Goal: Book appointment/travel/reservation

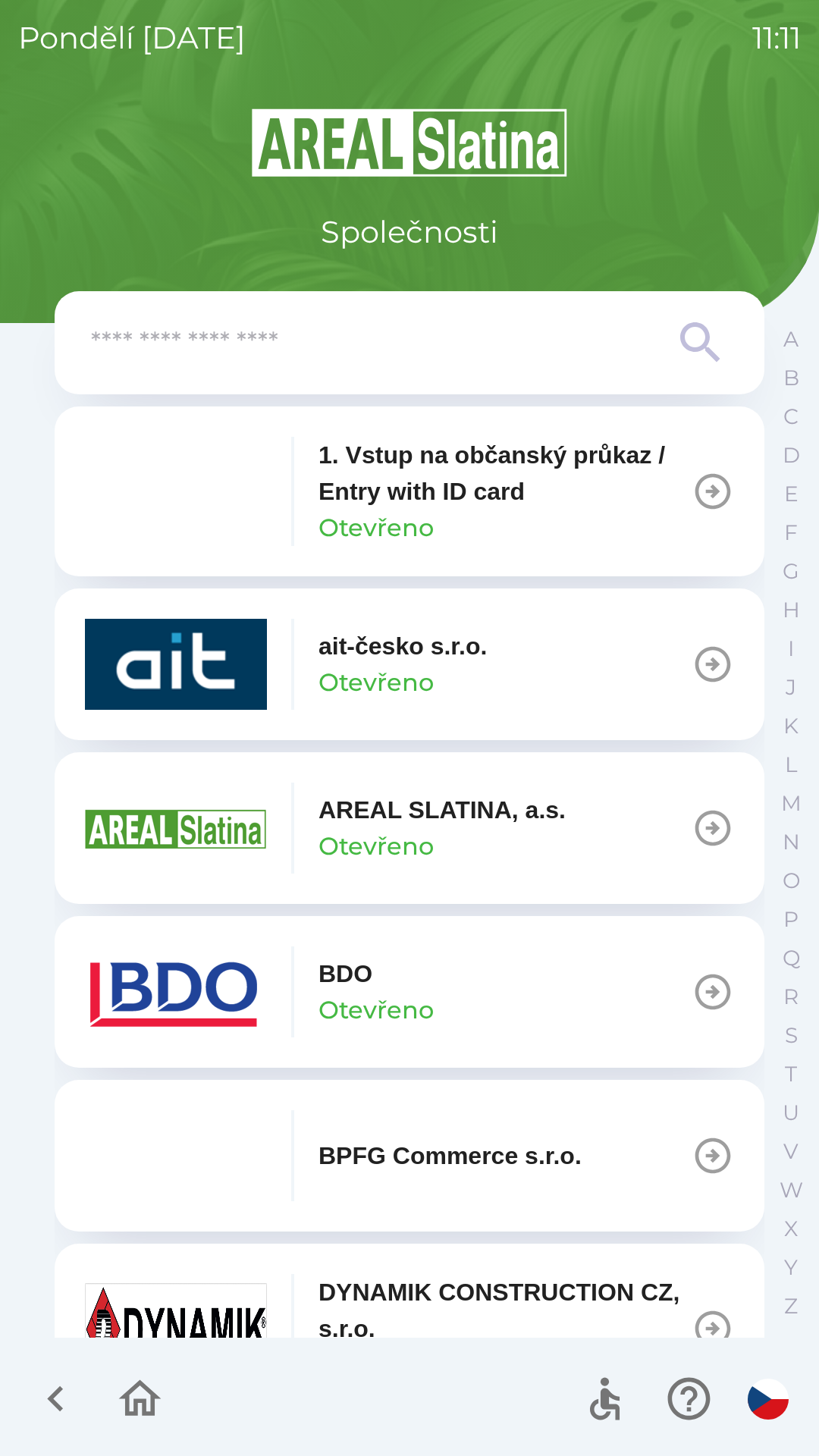
click at [381, 990] on div "BDO Otevřeno" at bounding box center [376, 991] width 115 height 73
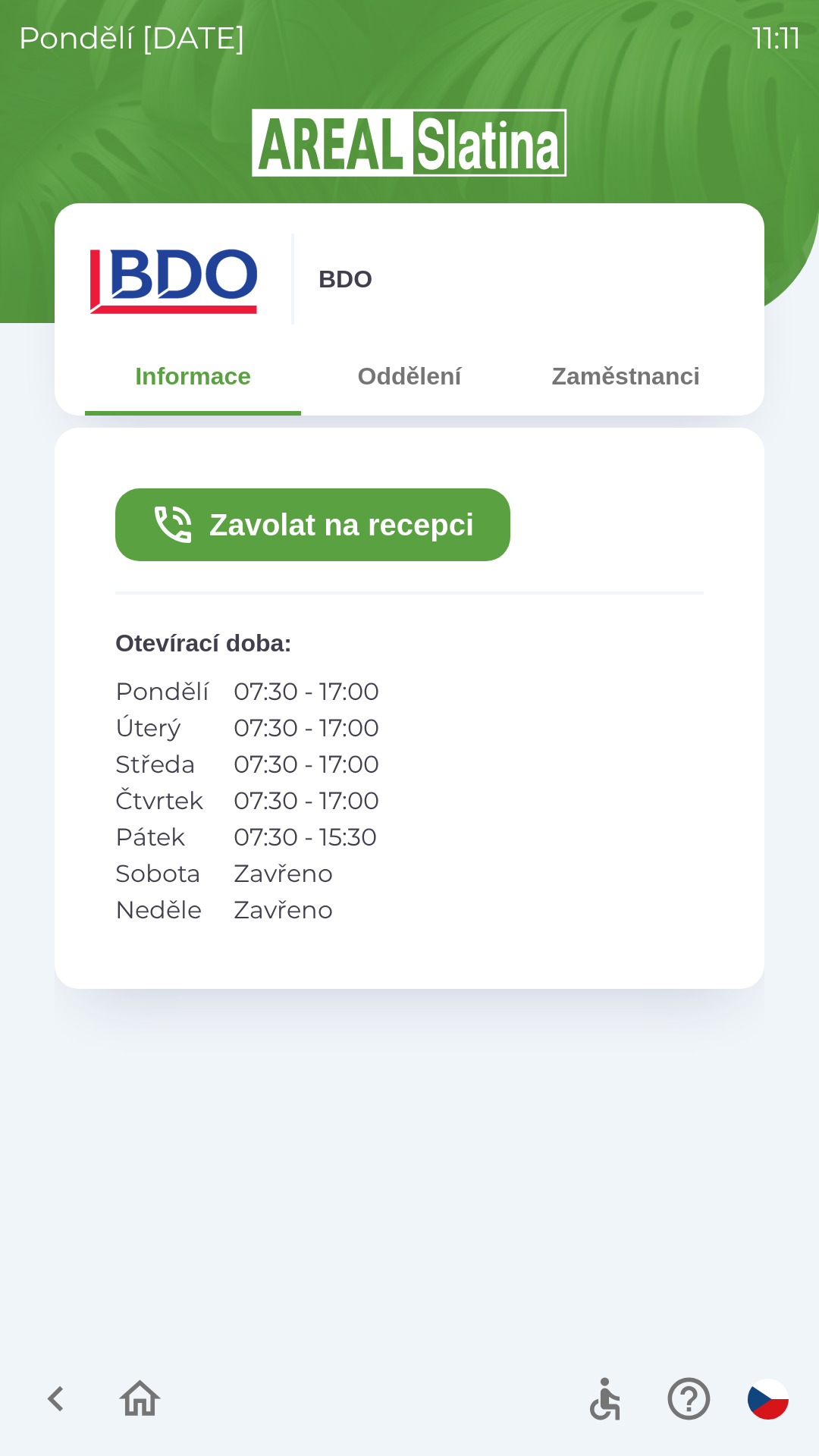
click at [339, 523] on button "Zavolat na recepci" at bounding box center [312, 524] width 395 height 73
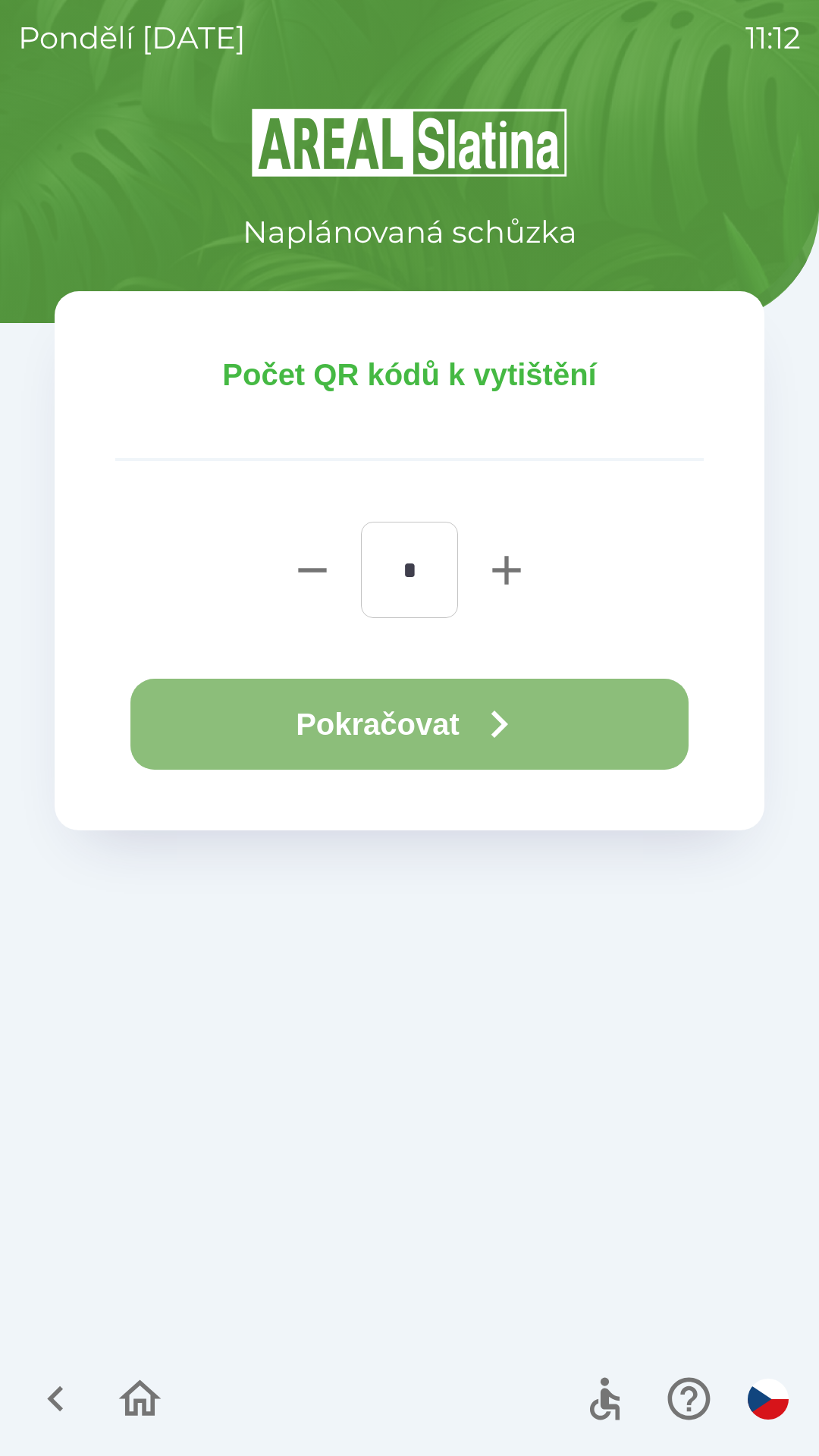
click at [441, 721] on button "Pokračovat" at bounding box center [410, 724] width 558 height 91
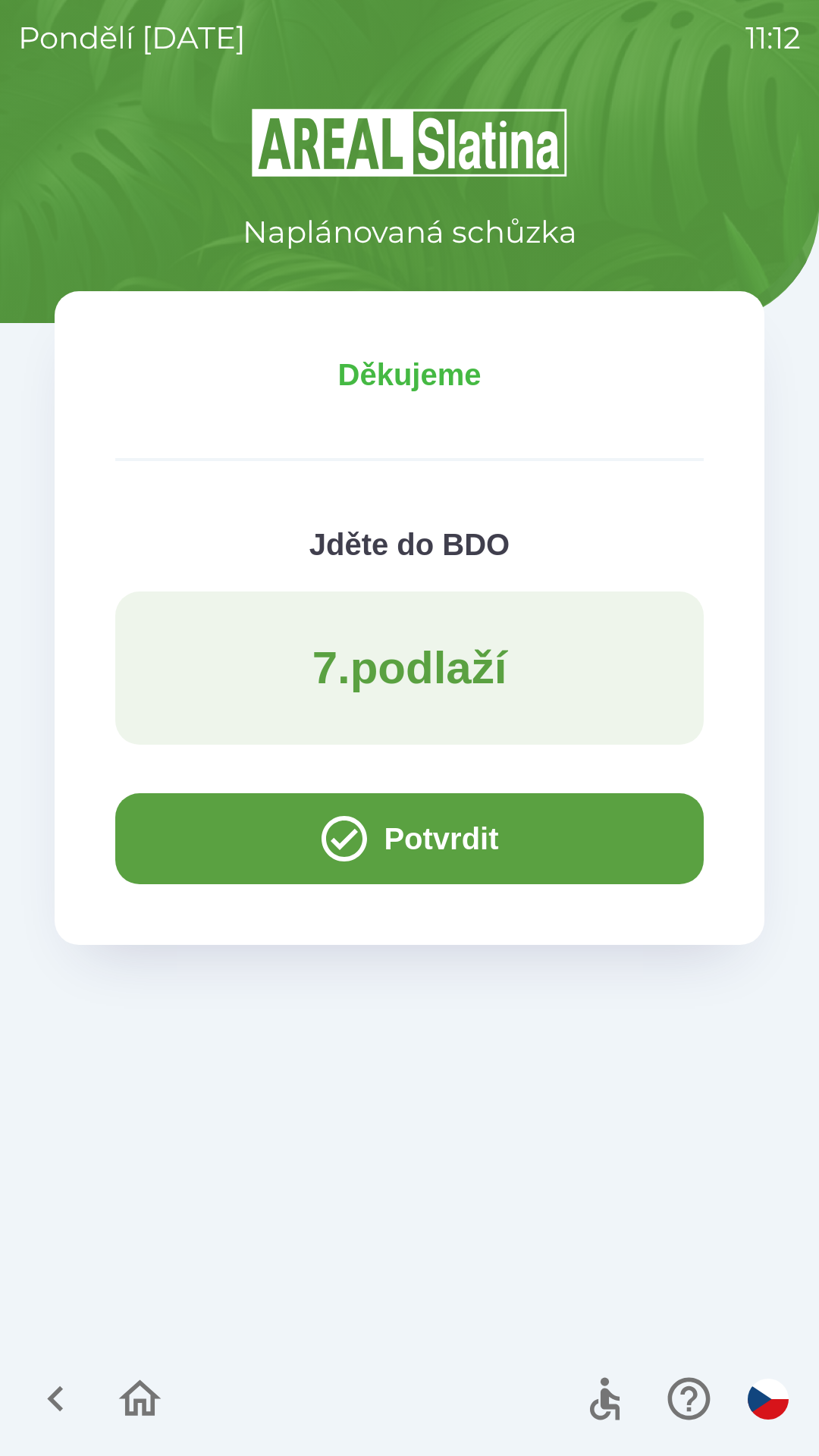
click at [419, 832] on button "Potvrdit" at bounding box center [410, 838] width 589 height 91
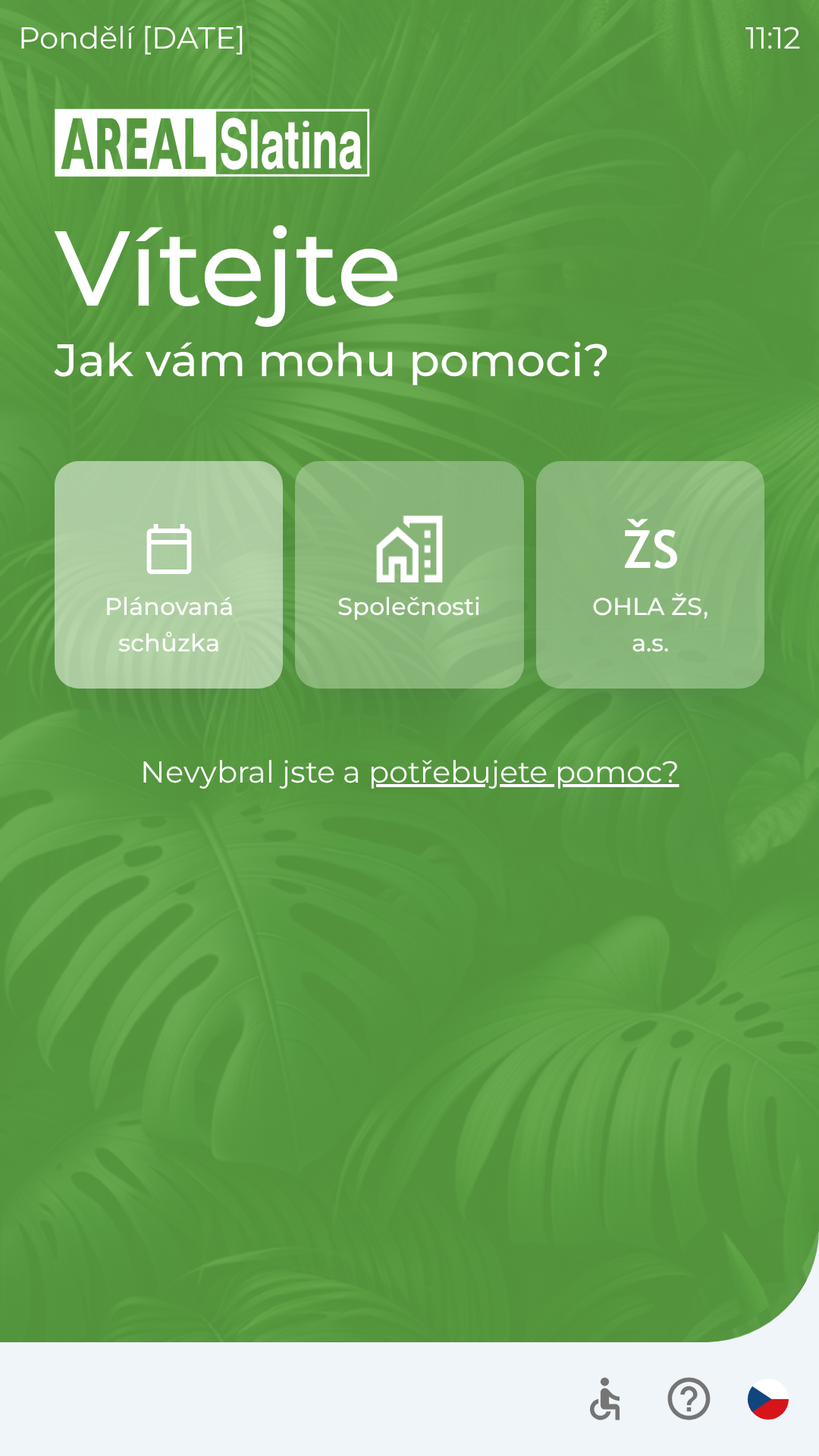
click at [180, 567] on img "button" at bounding box center [169, 549] width 67 height 67
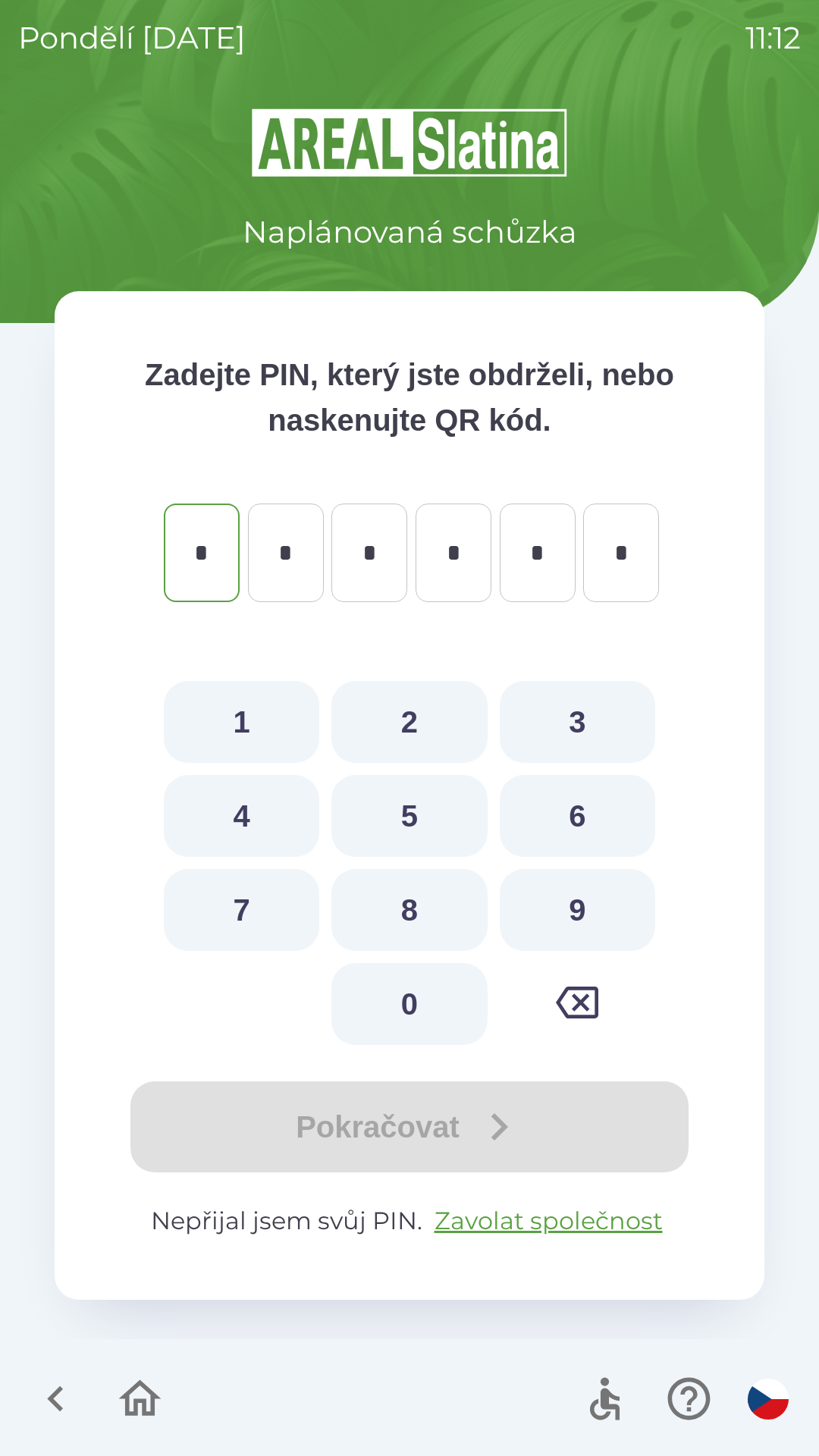
click at [70, 1392] on icon "button" at bounding box center [55, 1398] width 51 height 51
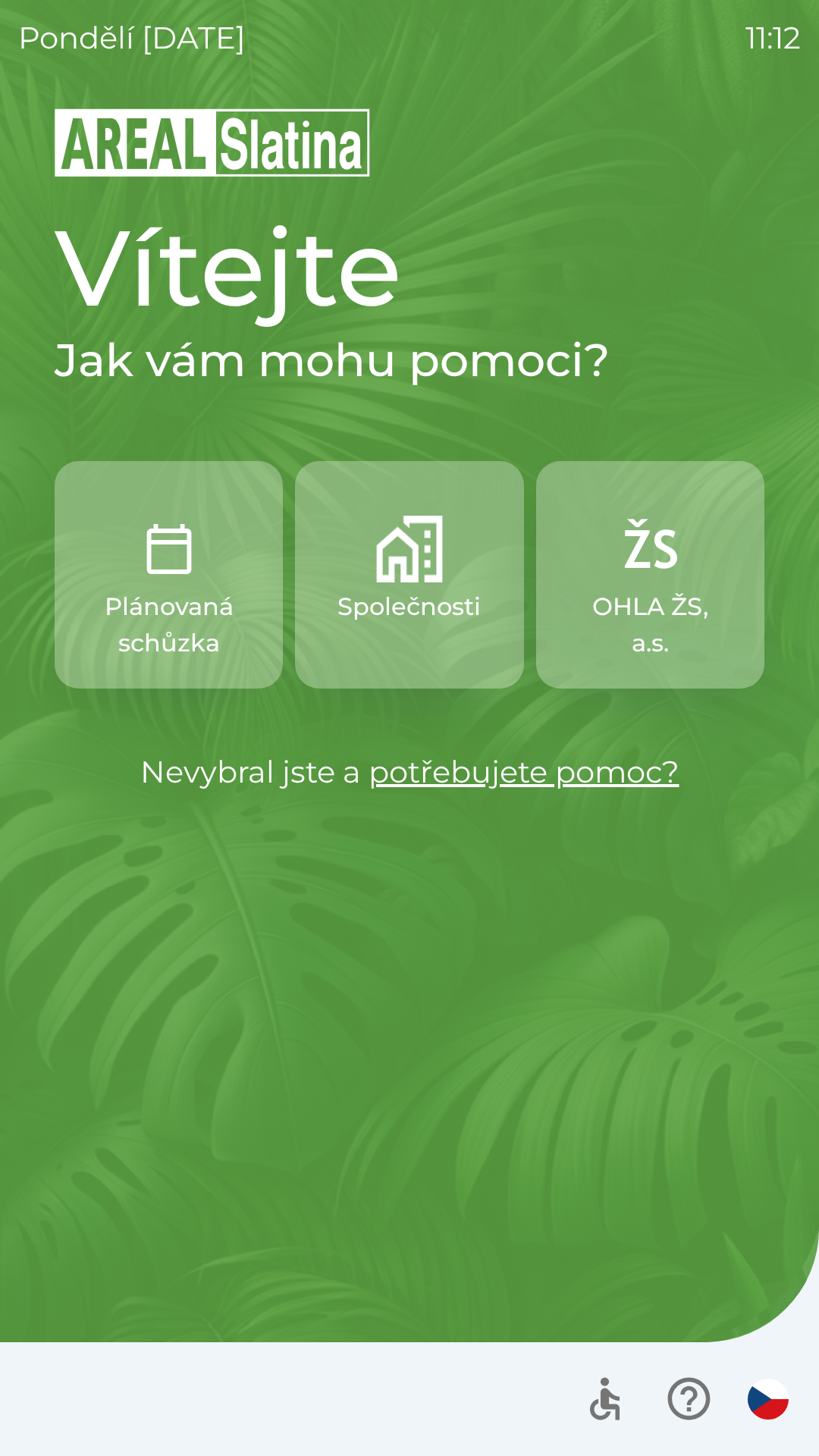
click at [371, 577] on button "Společnosti" at bounding box center [410, 574] width 228 height 227
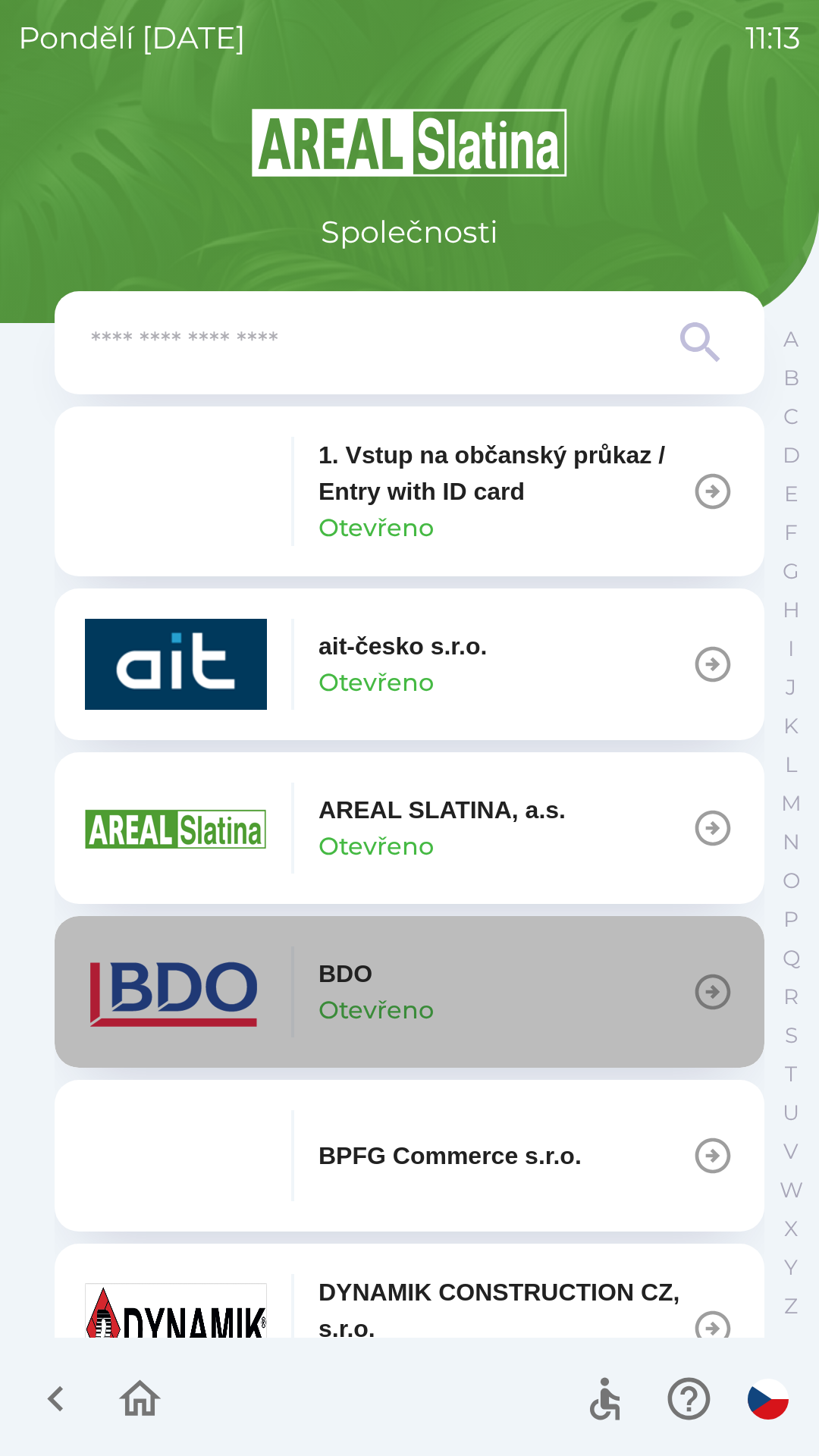
click at [462, 990] on button "BDO Otevřeno" at bounding box center [410, 992] width 710 height 152
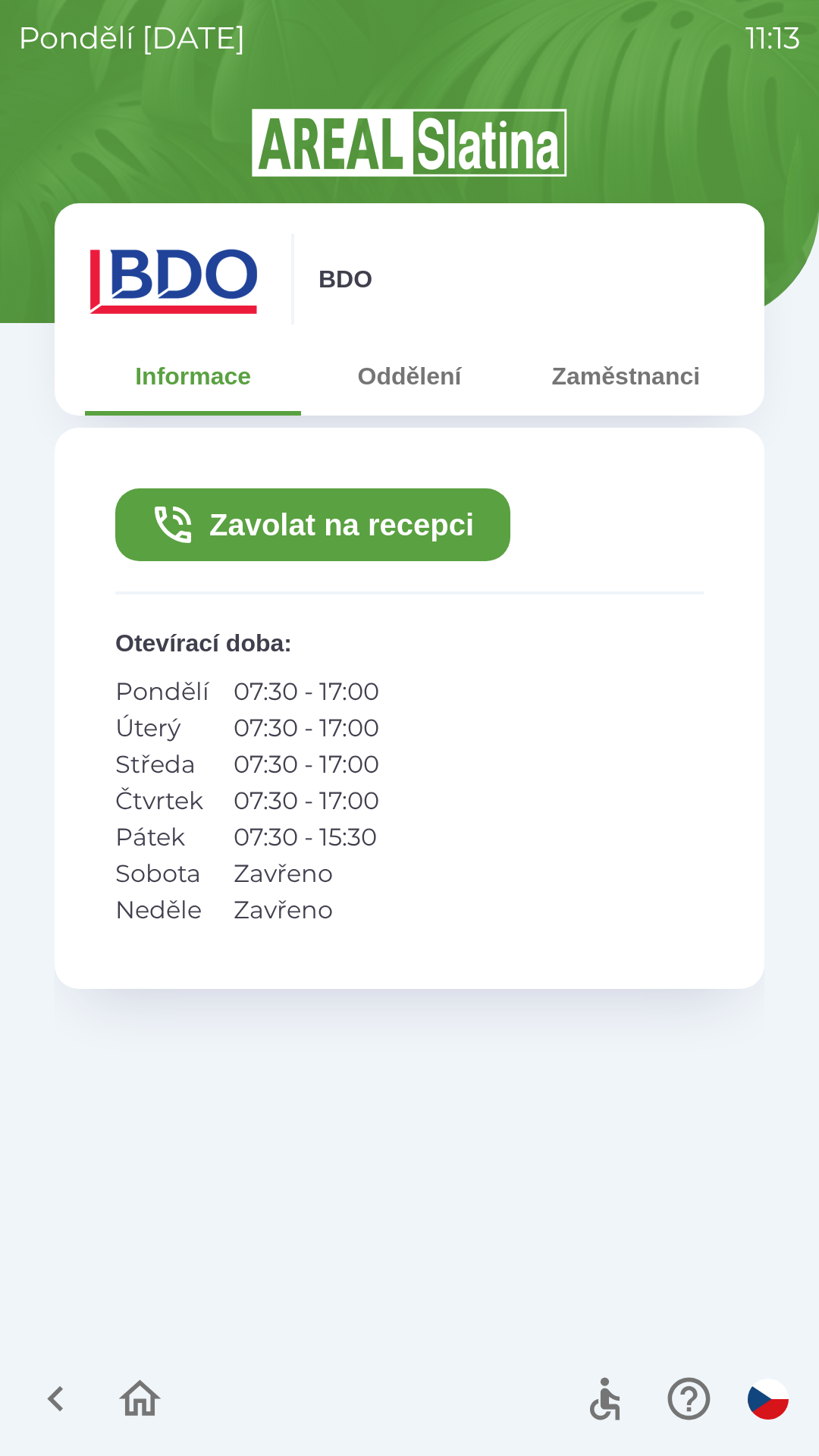
click at [306, 538] on button "Zavolat na recepci" at bounding box center [312, 524] width 395 height 73
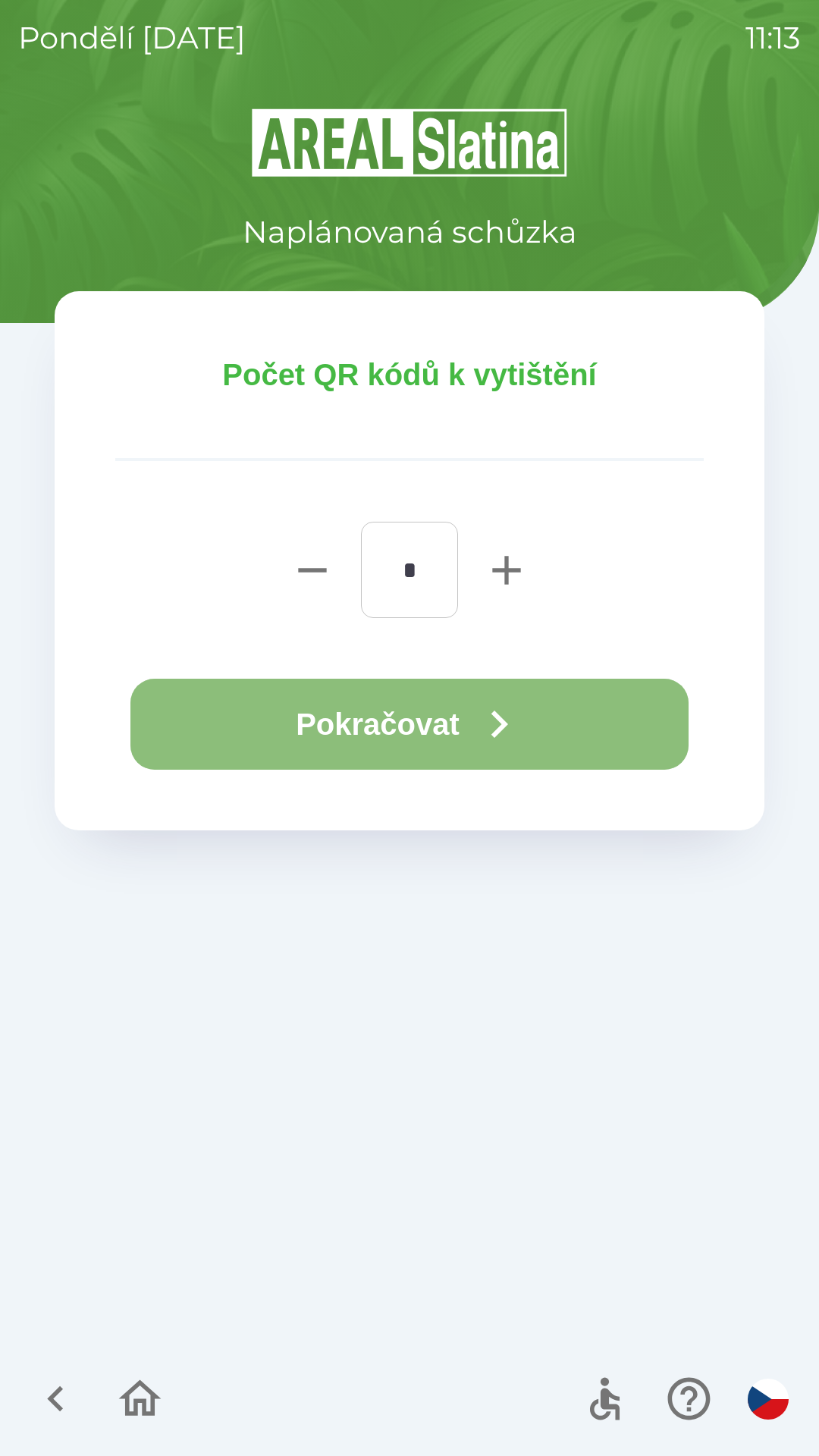
click at [414, 722] on button "Pokračovat" at bounding box center [410, 724] width 558 height 91
